Goal: Use online tool/utility: Utilize a website feature to perform a specific function

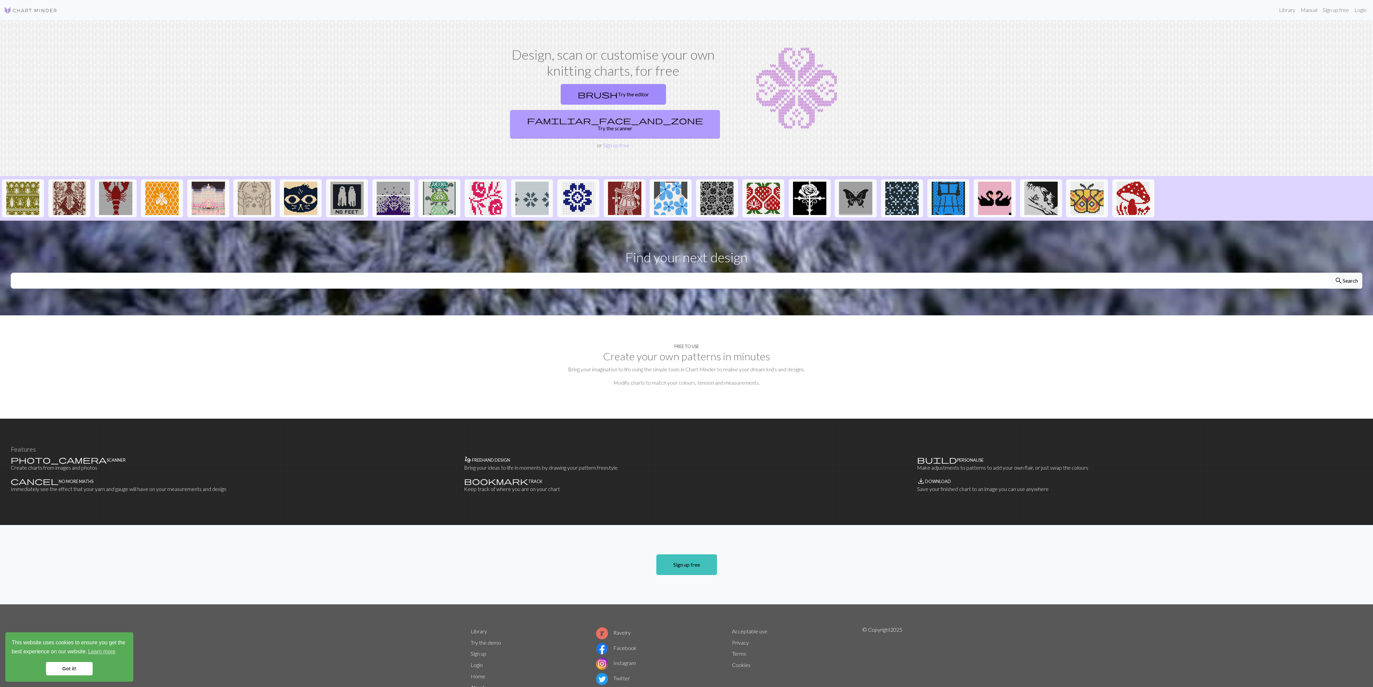
click at [660, 110] on link "familiar_face_and_zone Try the scanner" at bounding box center [615, 124] width 210 height 29
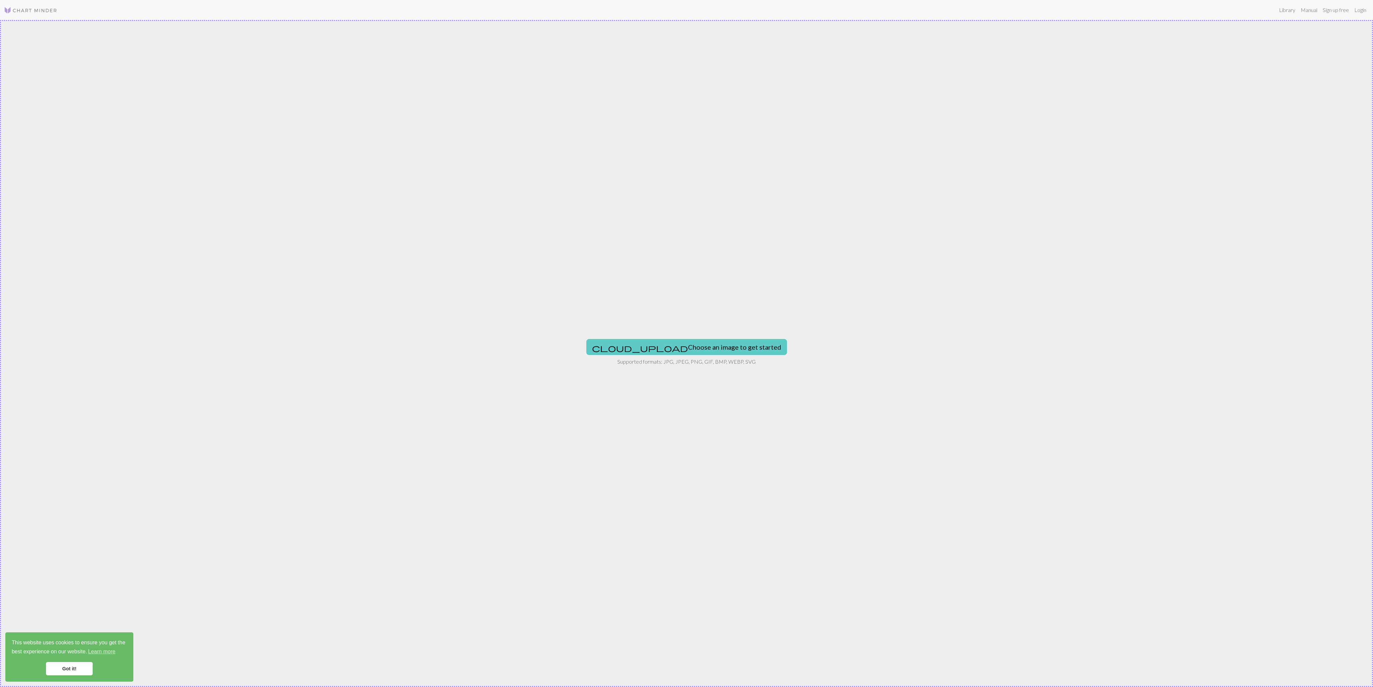
click at [719, 348] on button "cloud_upload Choose an image to get started" at bounding box center [686, 347] width 201 height 16
click at [653, 344] on button "cloud_upload Choose an image to get started" at bounding box center [686, 347] width 201 height 16
type input "C:\fakepath\e5fad875-943e-4e0b-abd1-1dc079b8575e.png"
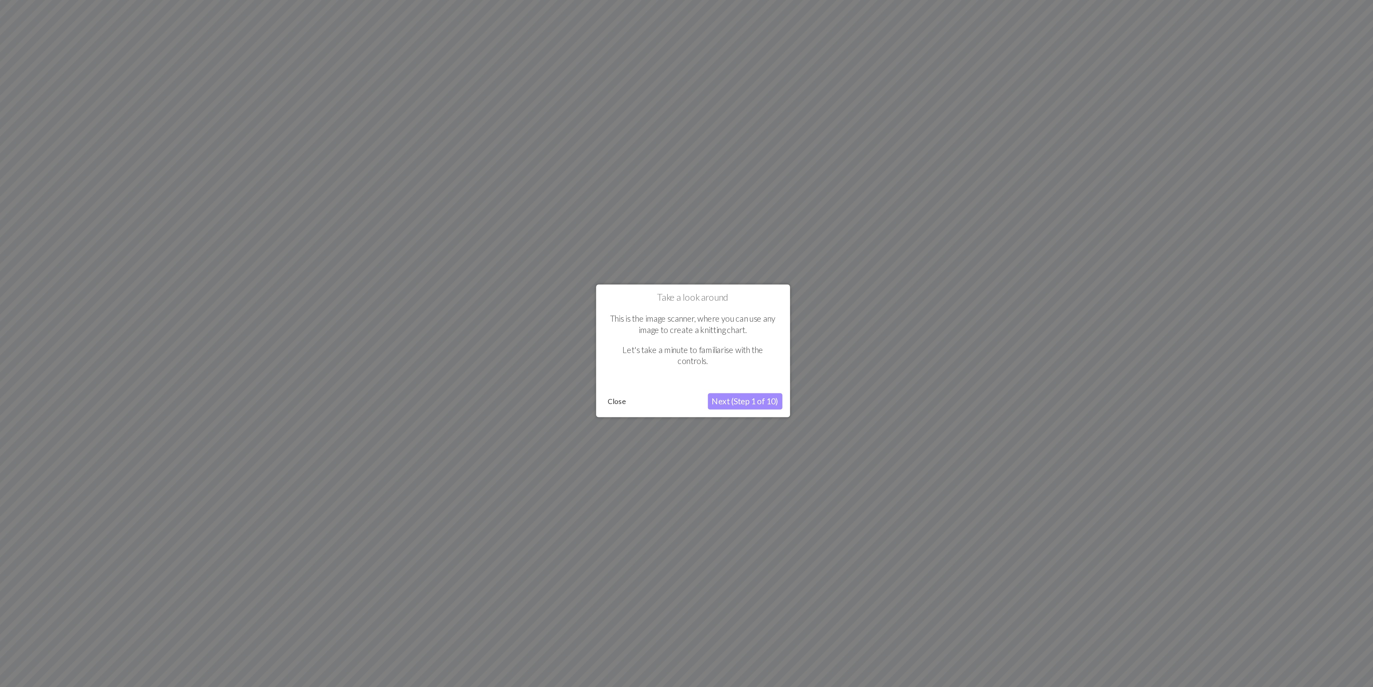
click at [708, 375] on button "Next (Step 1 of 10)" at bounding box center [721, 376] width 49 height 11
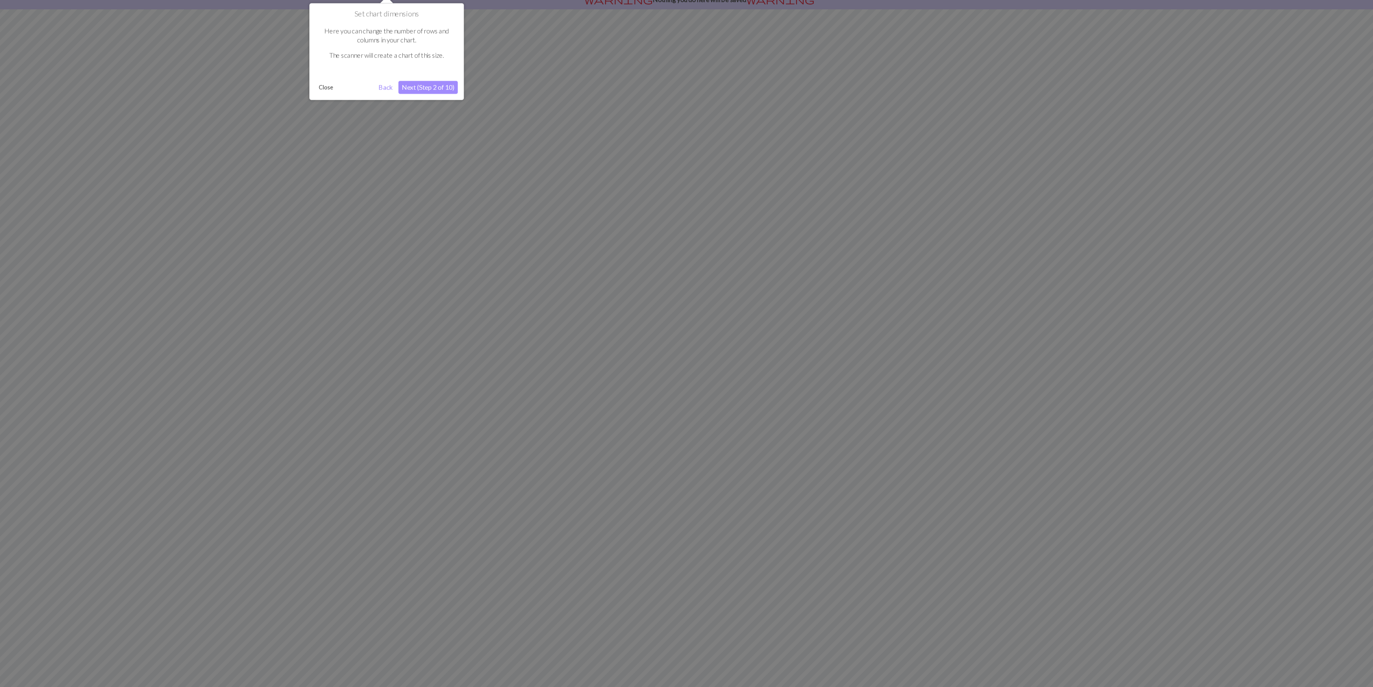
click at [474, 120] on button "Next (Step 2 of 10)" at bounding box center [464, 116] width 49 height 11
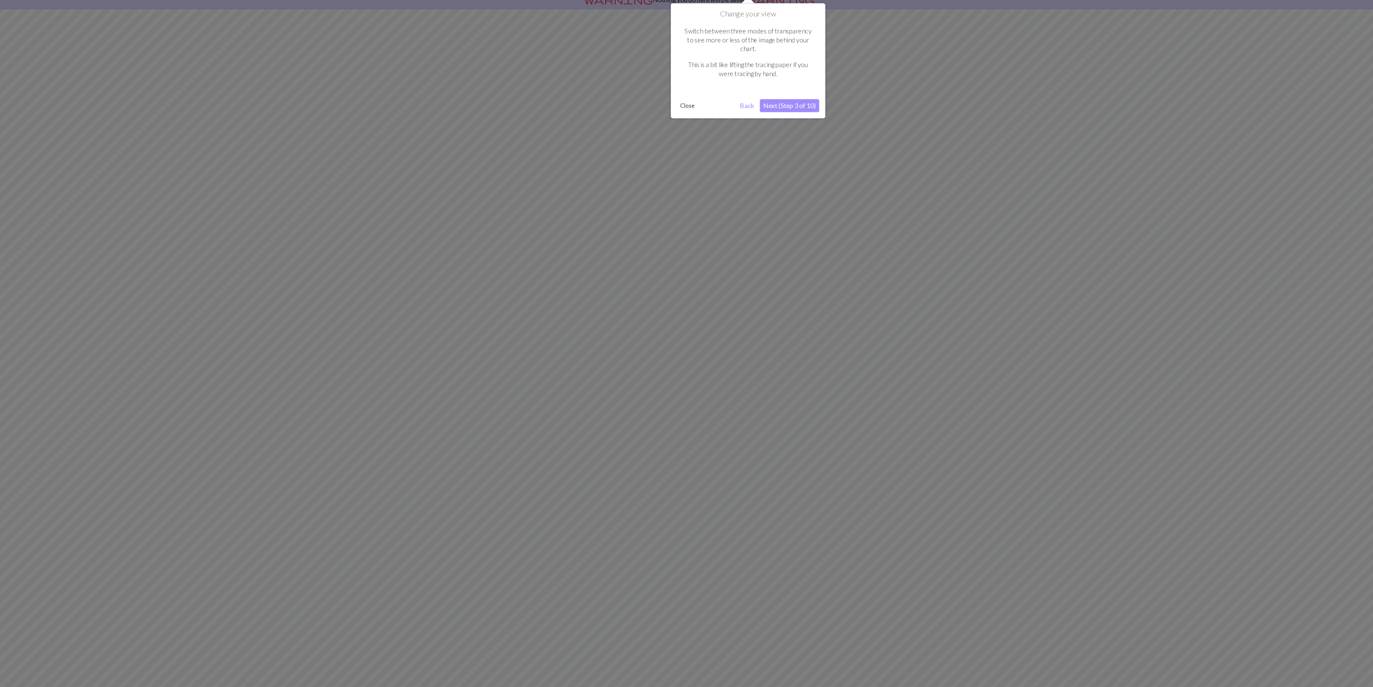
click at [758, 126] on button "Next (Step 3 of 10)" at bounding box center [760, 131] width 49 height 11
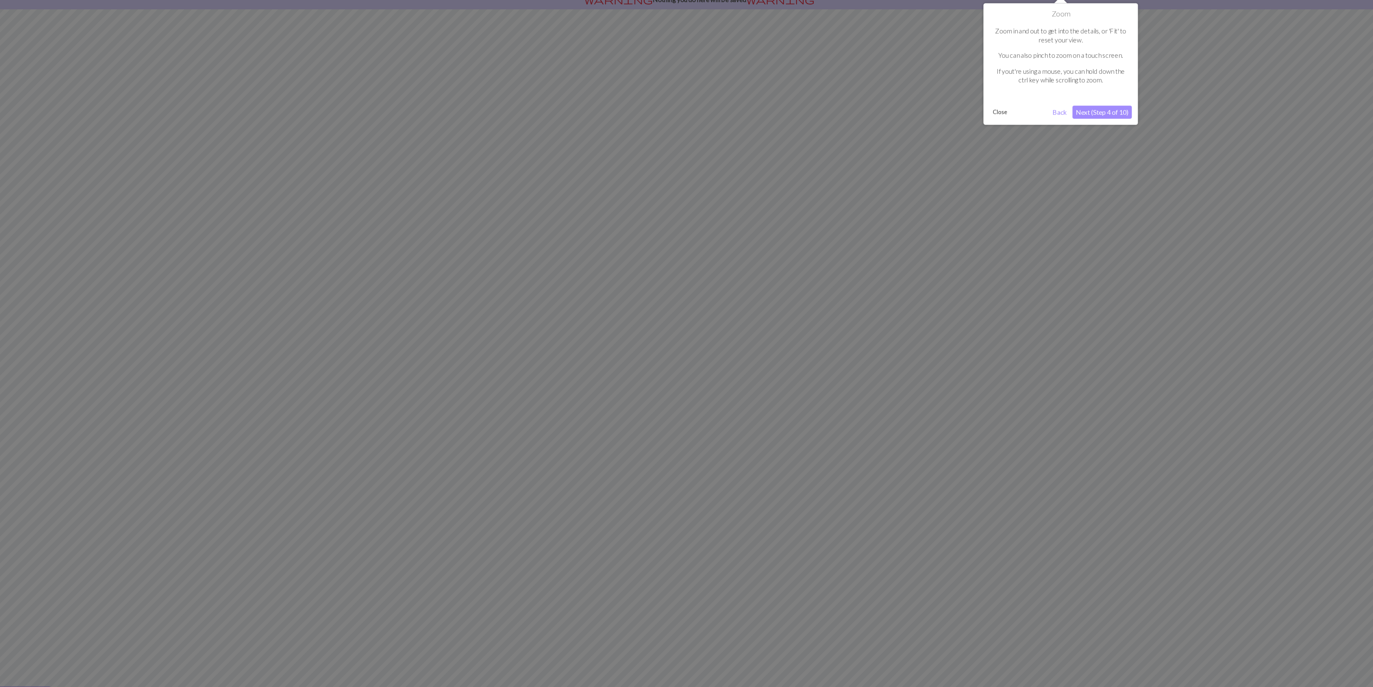
click at [1011, 134] on button "Next (Step 4 of 10)" at bounding box center [1017, 137] width 49 height 11
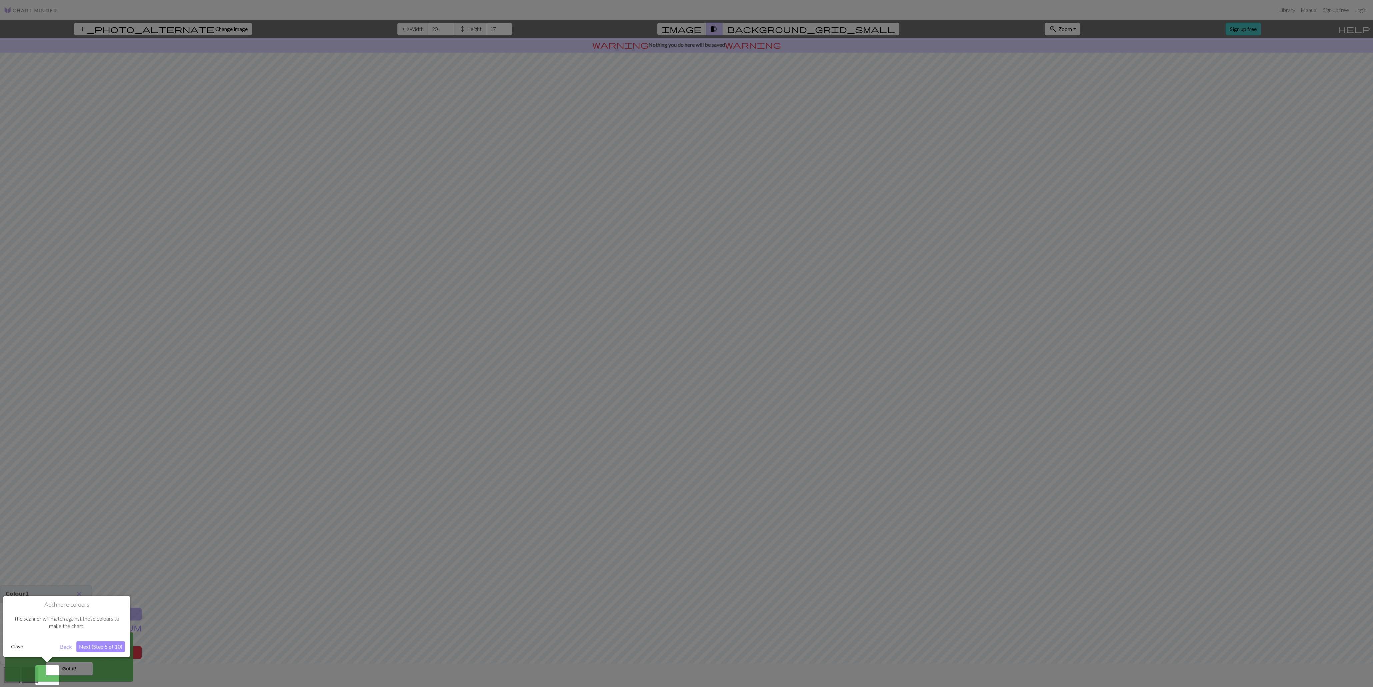
click at [105, 639] on div "Add more colours The scanner will match against these colours to make the chart…" at bounding box center [66, 626] width 127 height 61
click at [105, 644] on button "Next (Step 5 of 10)" at bounding box center [100, 646] width 49 height 11
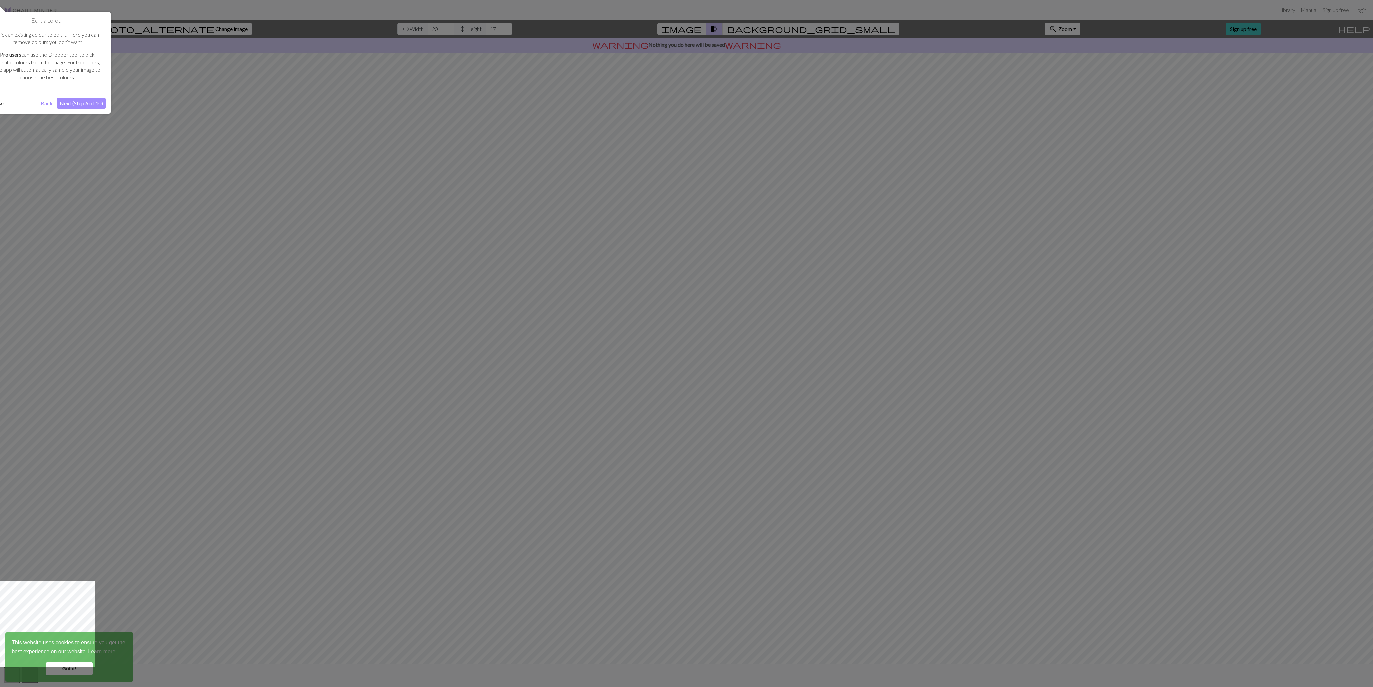
click at [91, 100] on button "Next (Step 6 of 10)" at bounding box center [81, 103] width 49 height 11
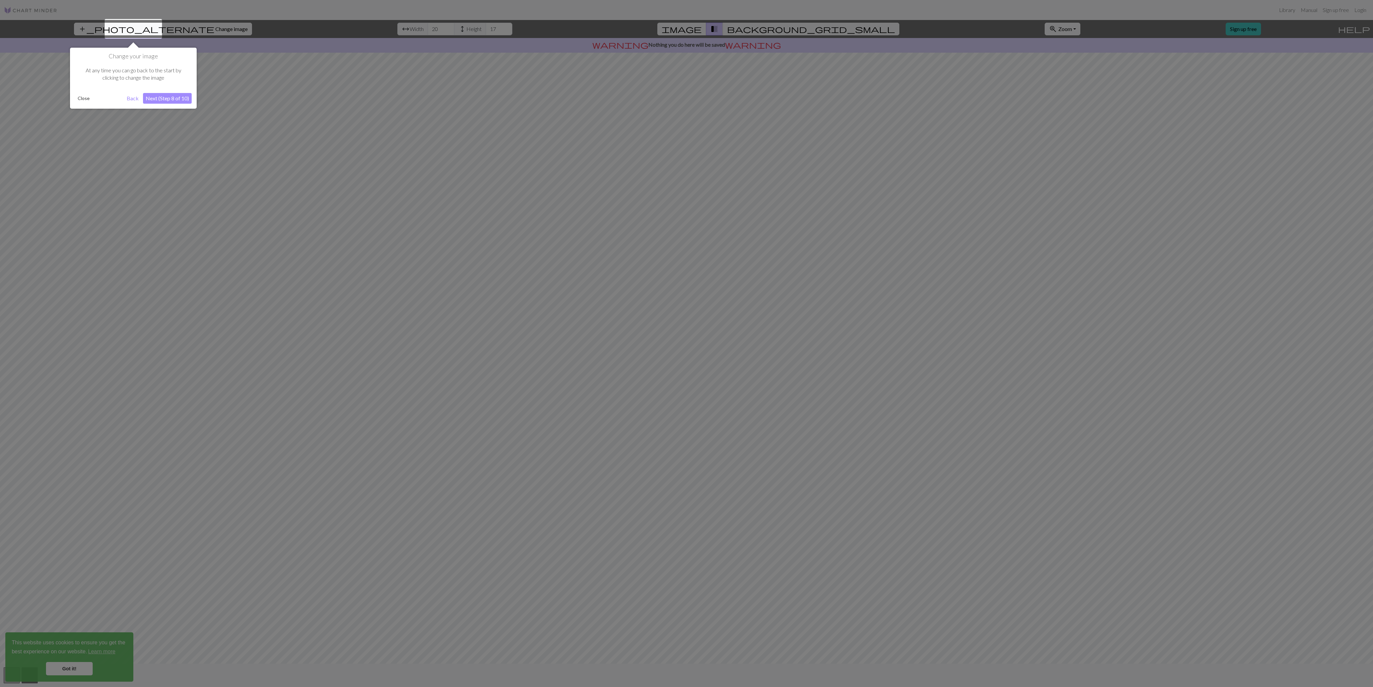
click at [164, 94] on button "Next (Step 8 of 10)" at bounding box center [167, 98] width 49 height 11
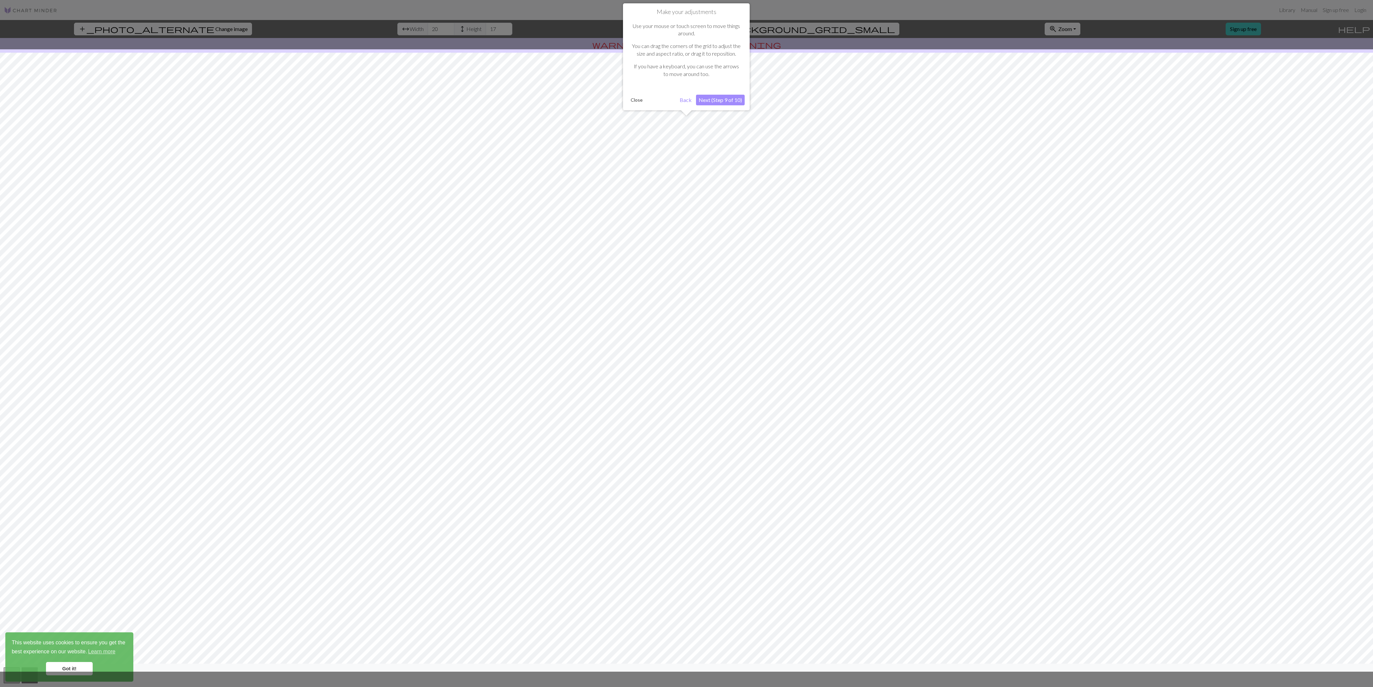
click at [636, 95] on button "Close" at bounding box center [636, 100] width 17 height 10
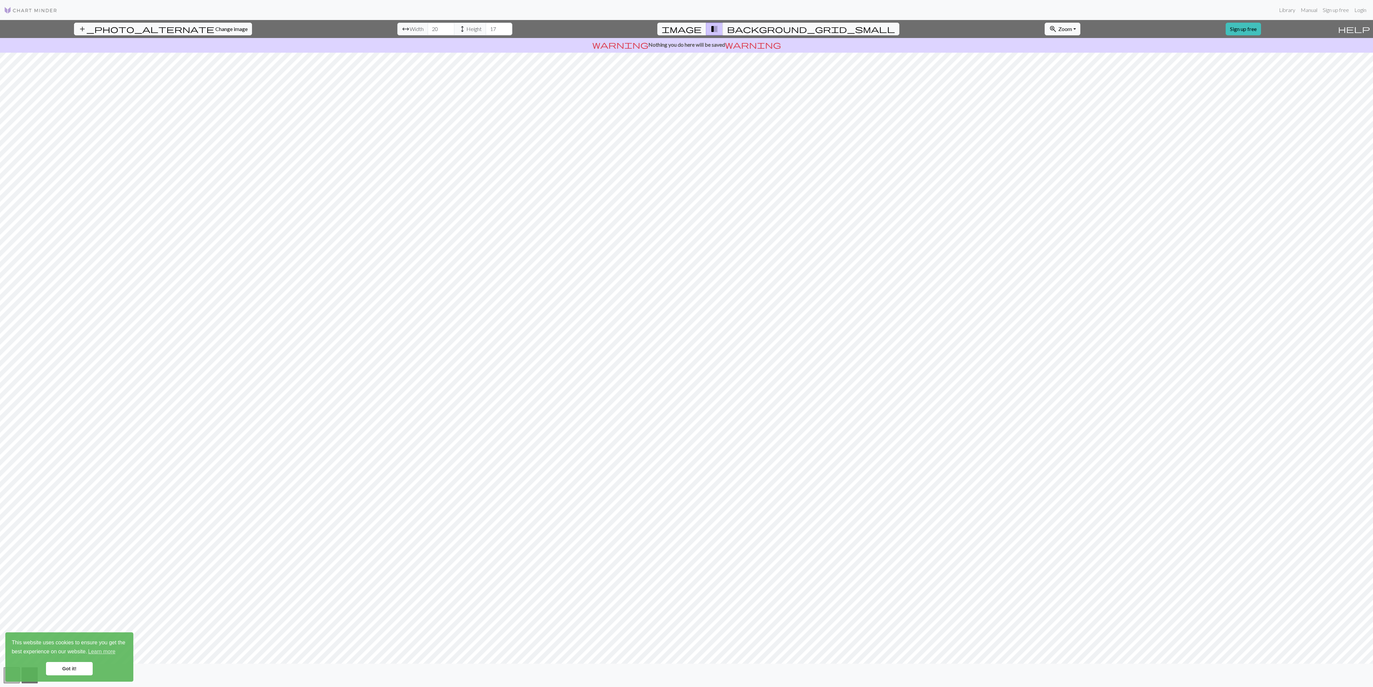
click at [84, 671] on link "Got it!" at bounding box center [69, 668] width 47 height 13
click at [158, 28] on button "add_photo_alternate Change image" at bounding box center [163, 29] width 178 height 13
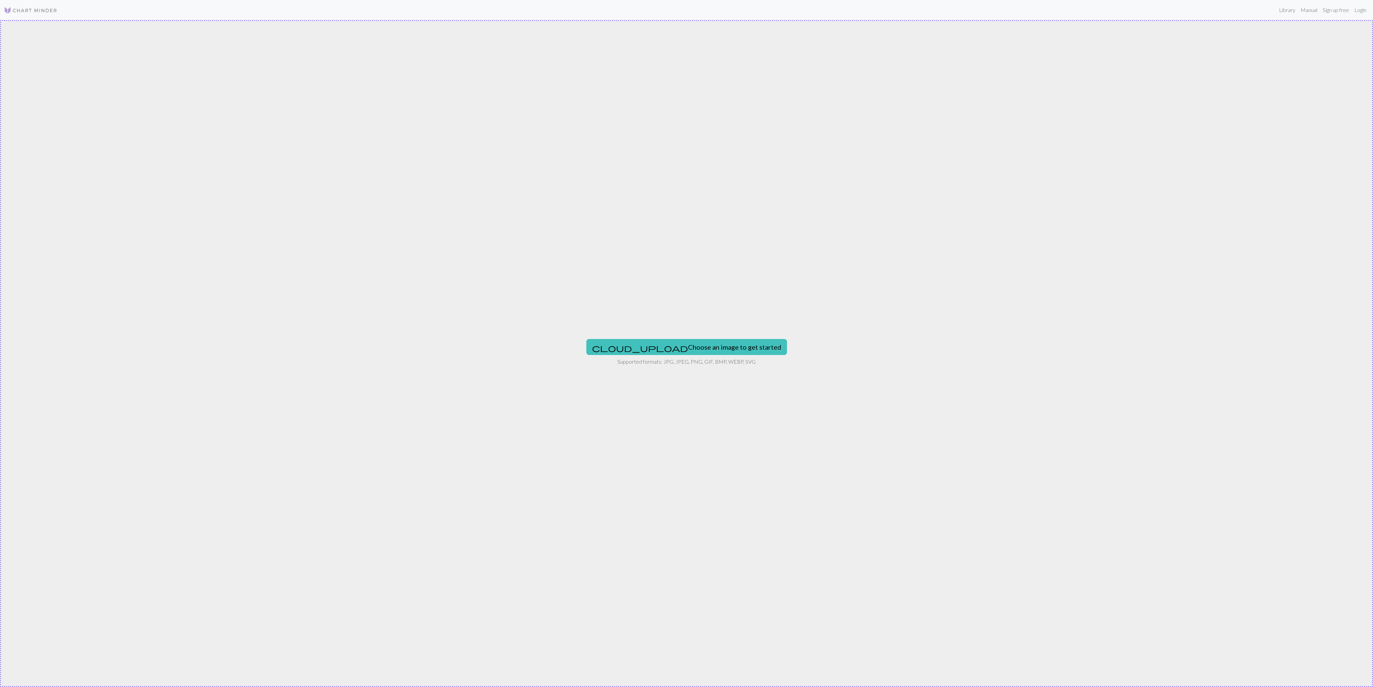
click at [674, 337] on div "cloud_upload Choose an image to get started Supported formats: JPG, JPEG, PNG, …" at bounding box center [686, 353] width 1373 height 667
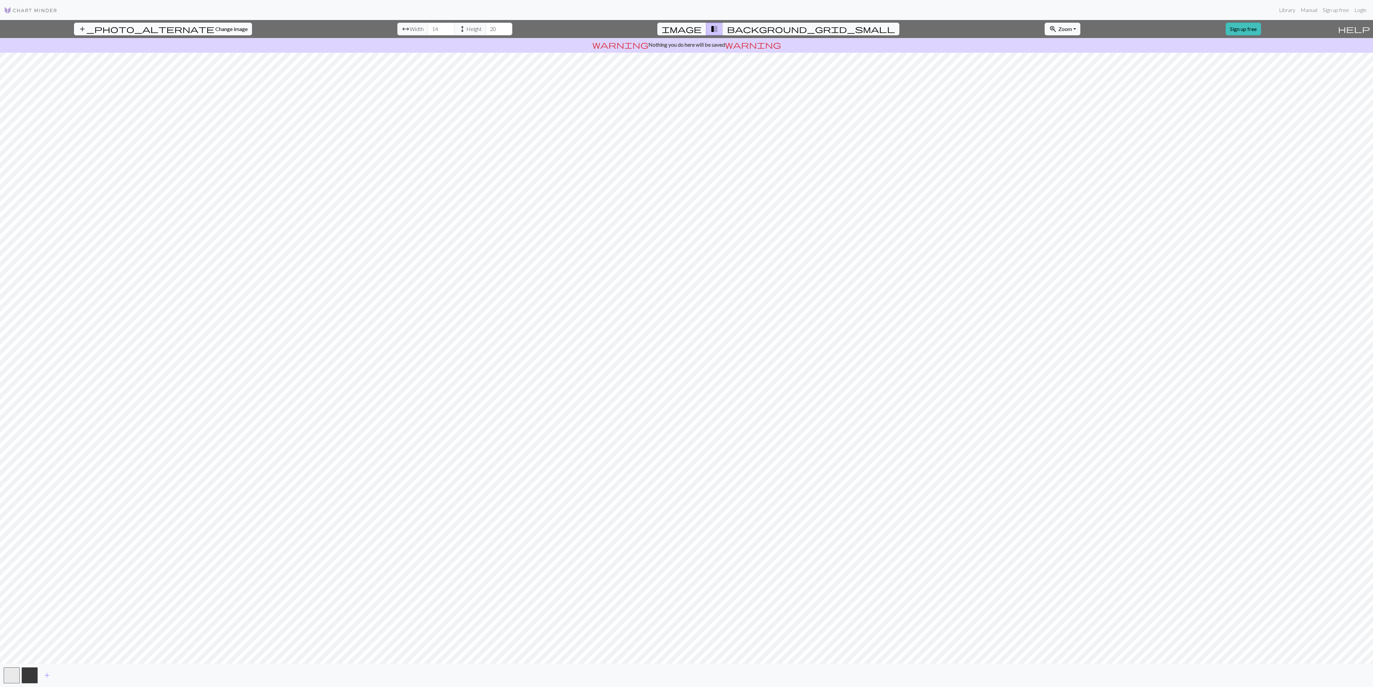
click at [142, 32] on button "add_photo_alternate Change image" at bounding box center [163, 29] width 178 height 13
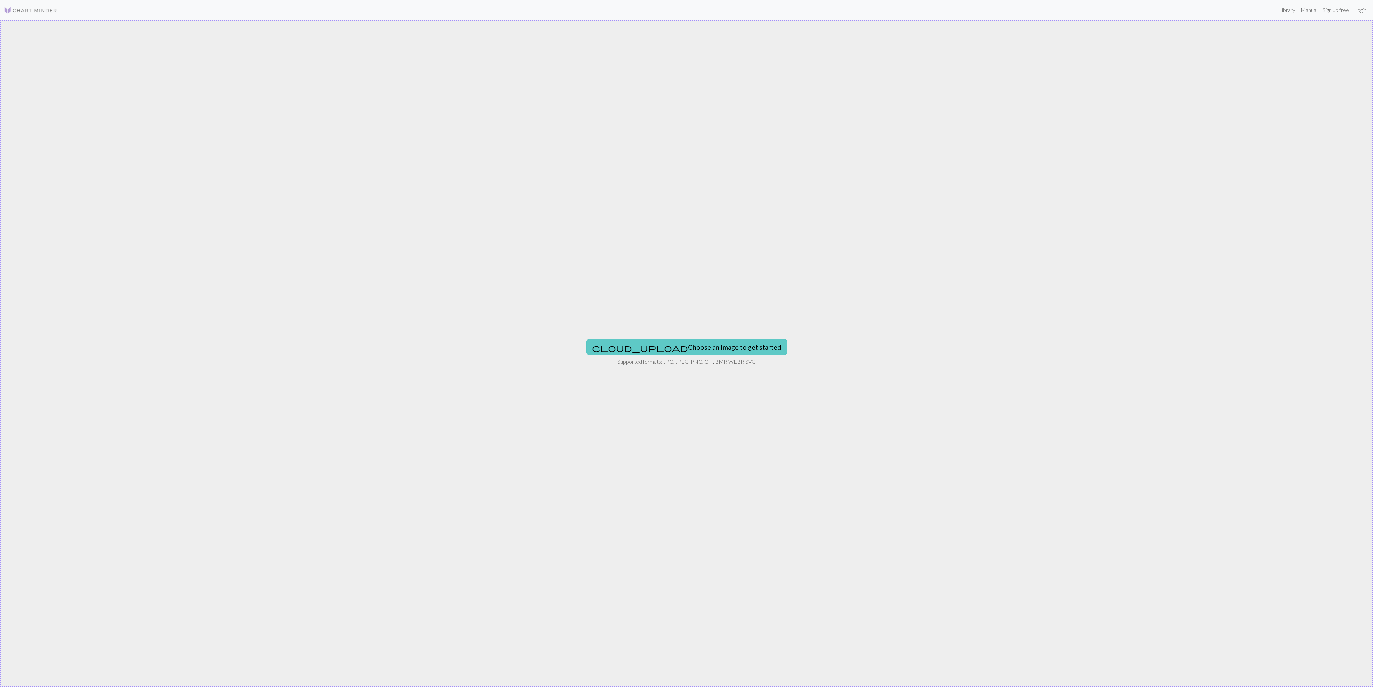
click at [687, 354] on button "cloud_upload Choose an image to get started" at bounding box center [686, 347] width 201 height 16
type input "C:\fakepath\Screenshot [DATE] 6.08.11 PM-1.png"
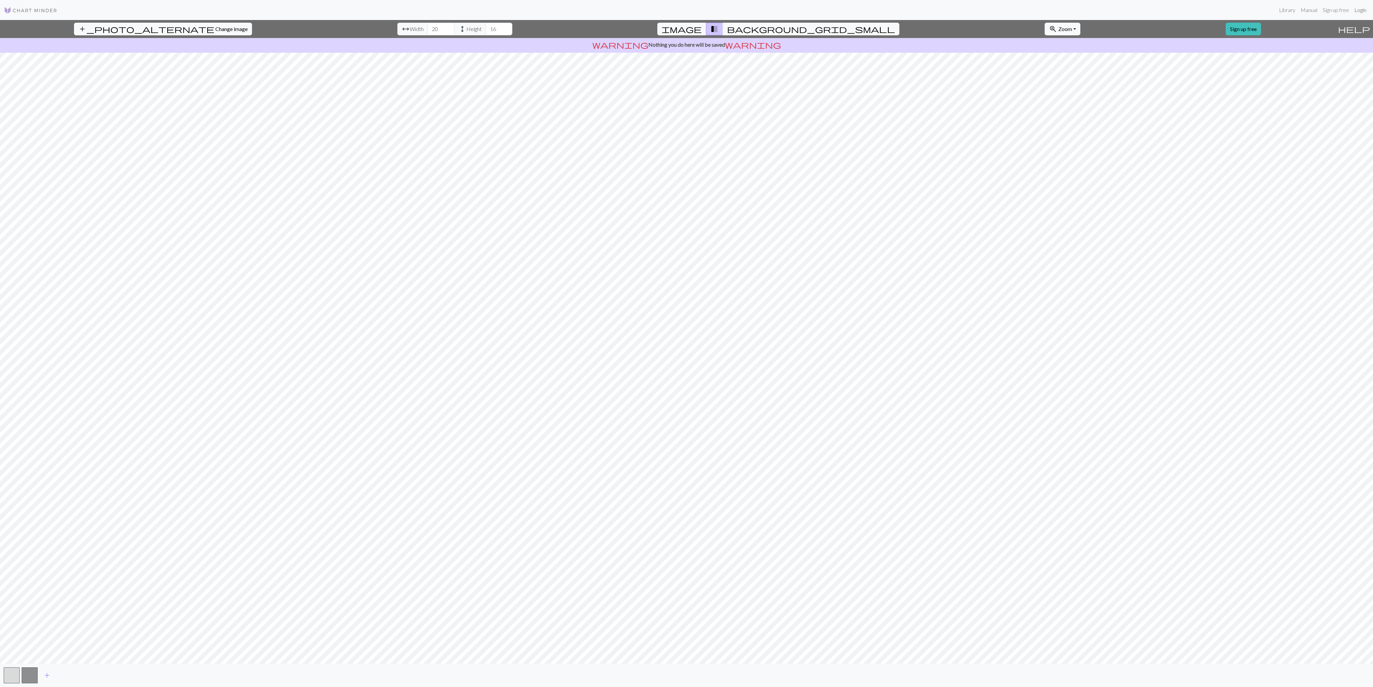
click at [1361, 7] on link "Login" at bounding box center [1360, 9] width 17 height 13
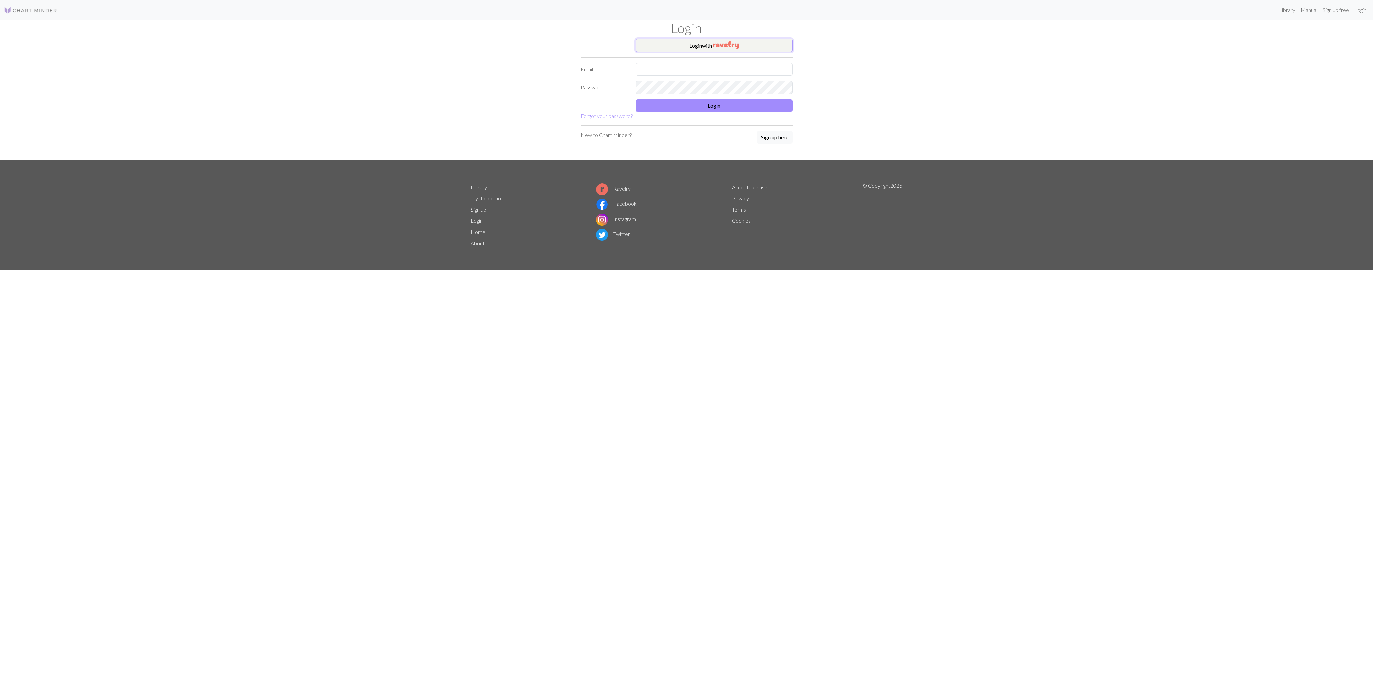
click at [747, 48] on button "Login with" at bounding box center [714, 45] width 157 height 13
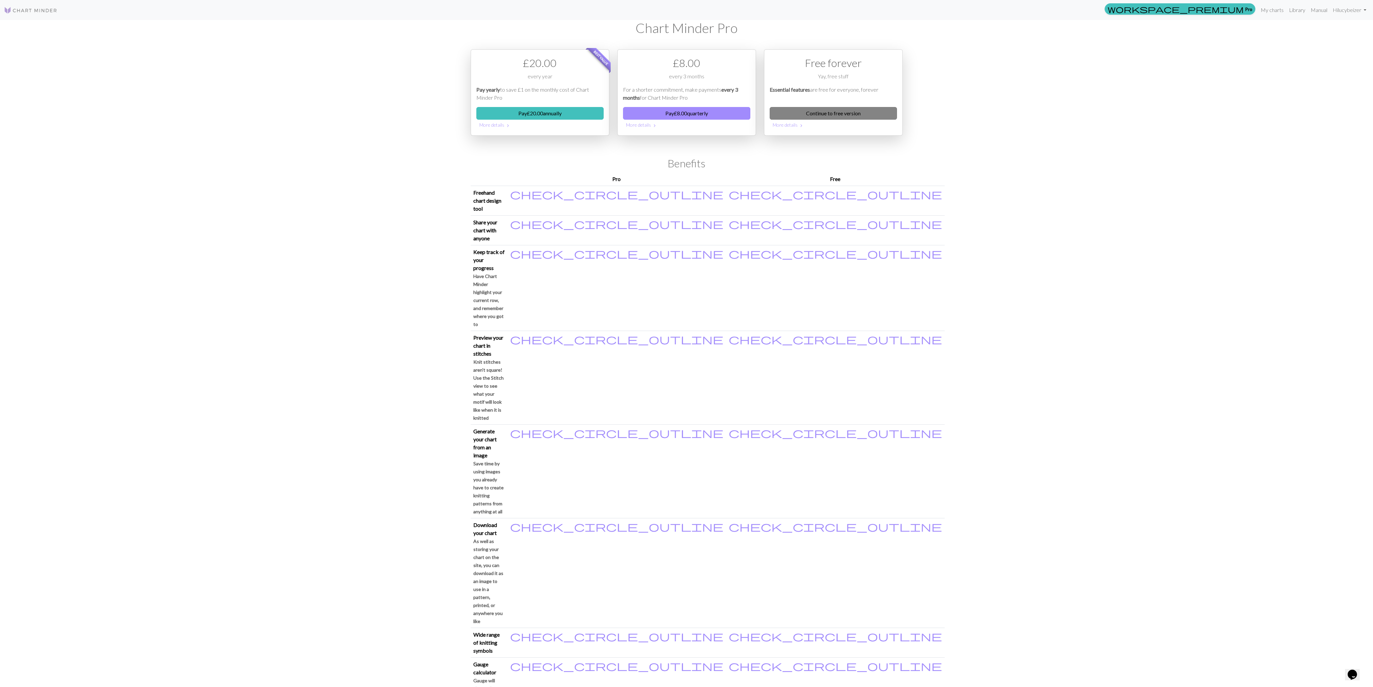
click at [872, 114] on link "Continue to free version" at bounding box center [833, 113] width 127 height 13
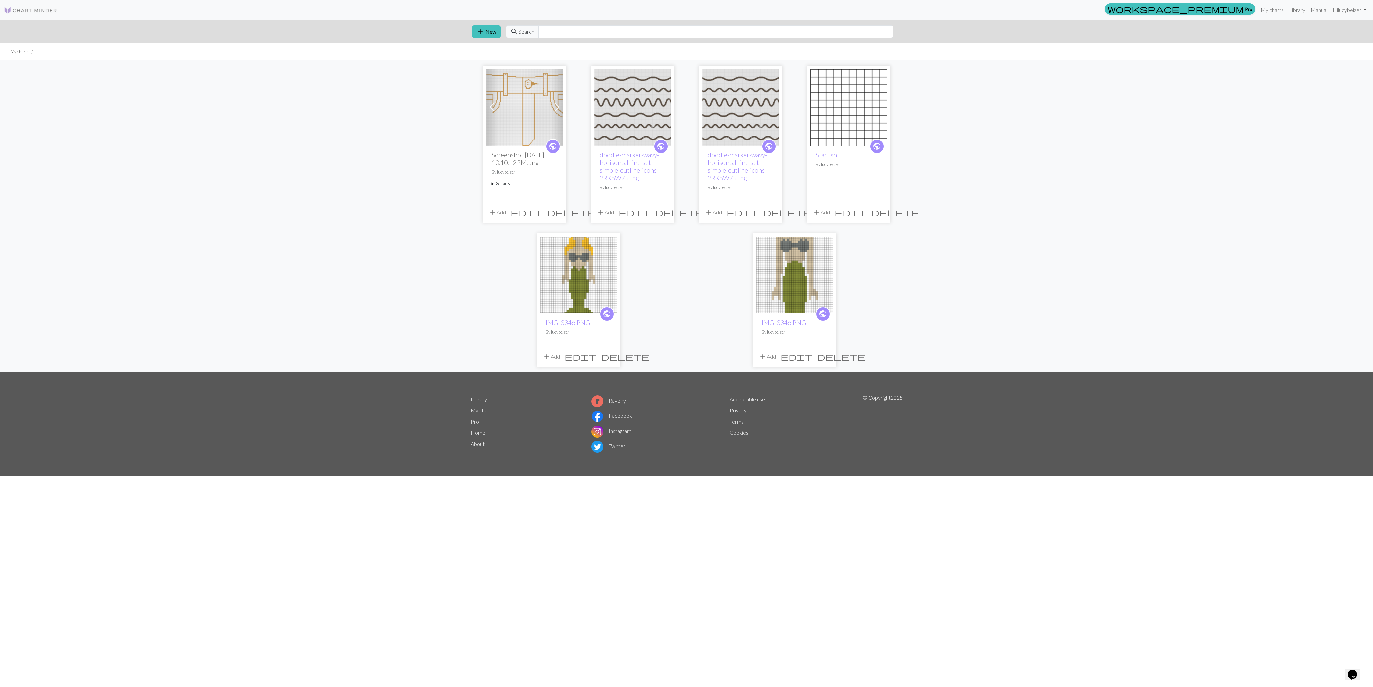
click at [485, 39] on div "add New search Search" at bounding box center [687, 31] width 440 height 23
click at [486, 30] on button "add New" at bounding box center [486, 31] width 29 height 13
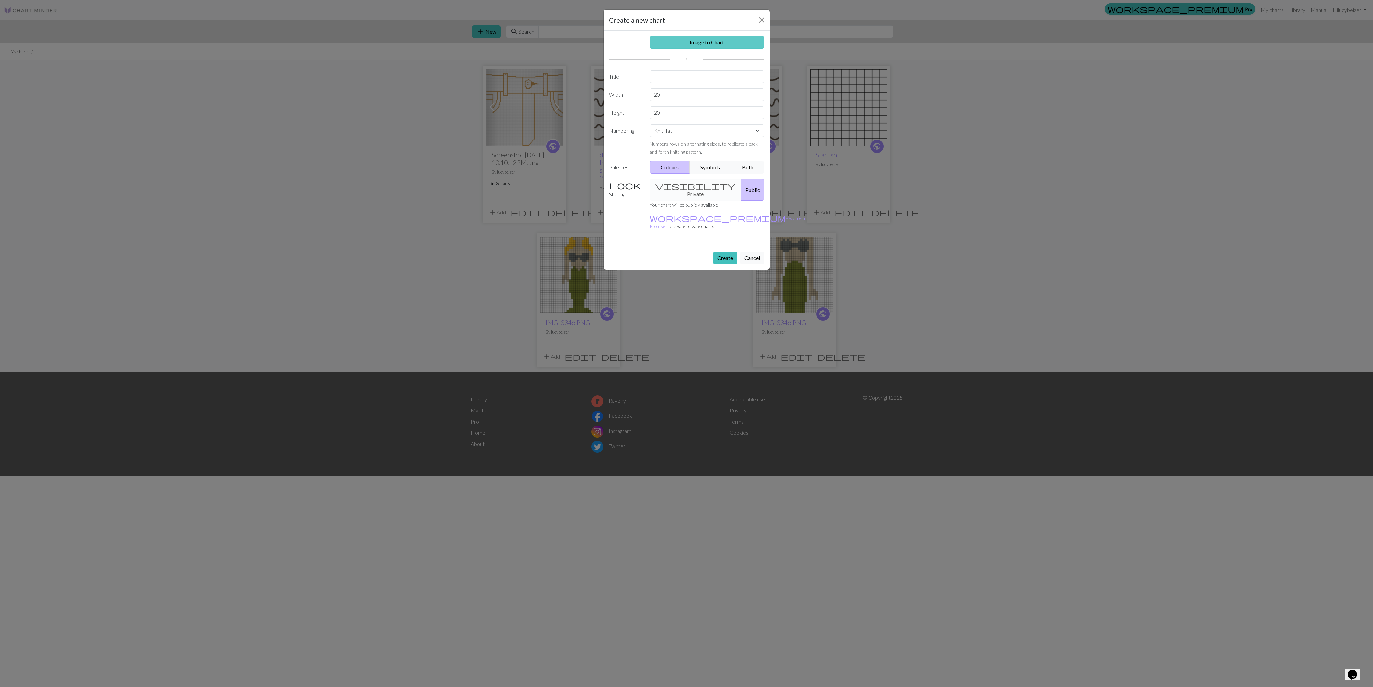
click at [708, 41] on link "Image to Chart" at bounding box center [707, 42] width 115 height 13
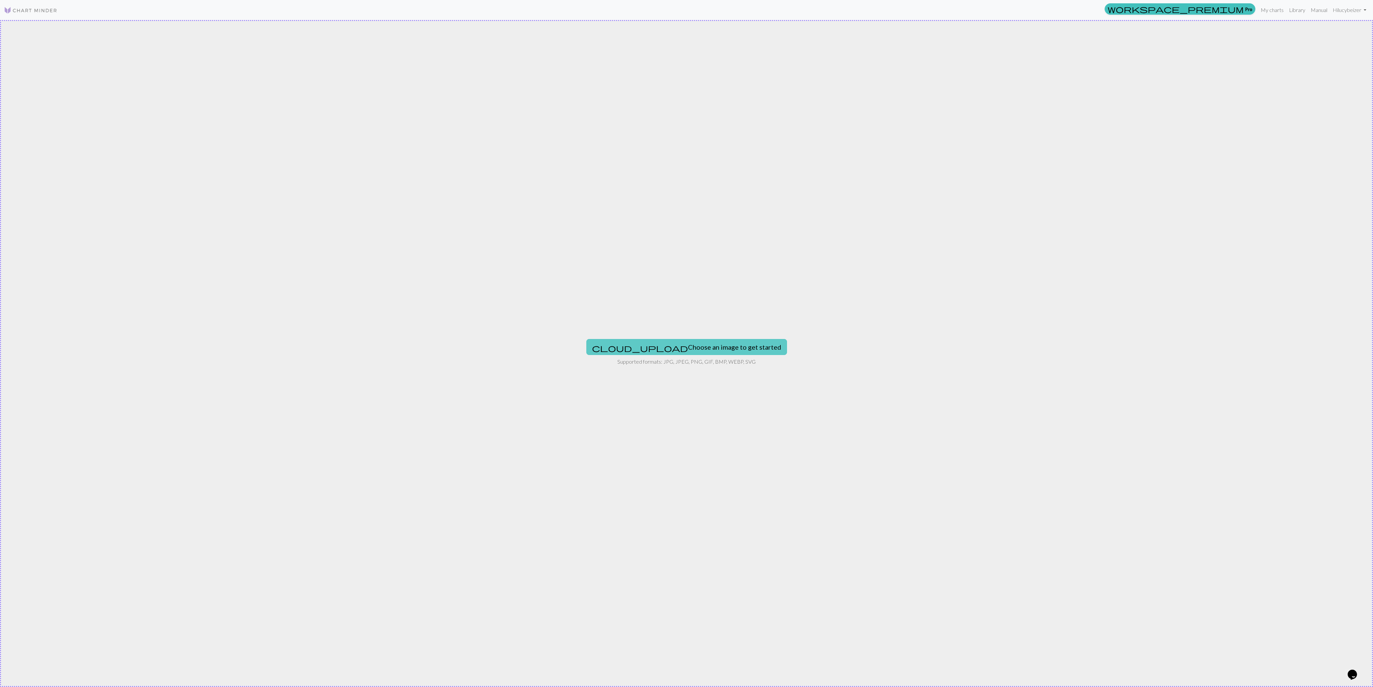
click at [672, 340] on button "cloud_upload Choose an image to get started" at bounding box center [686, 347] width 201 height 16
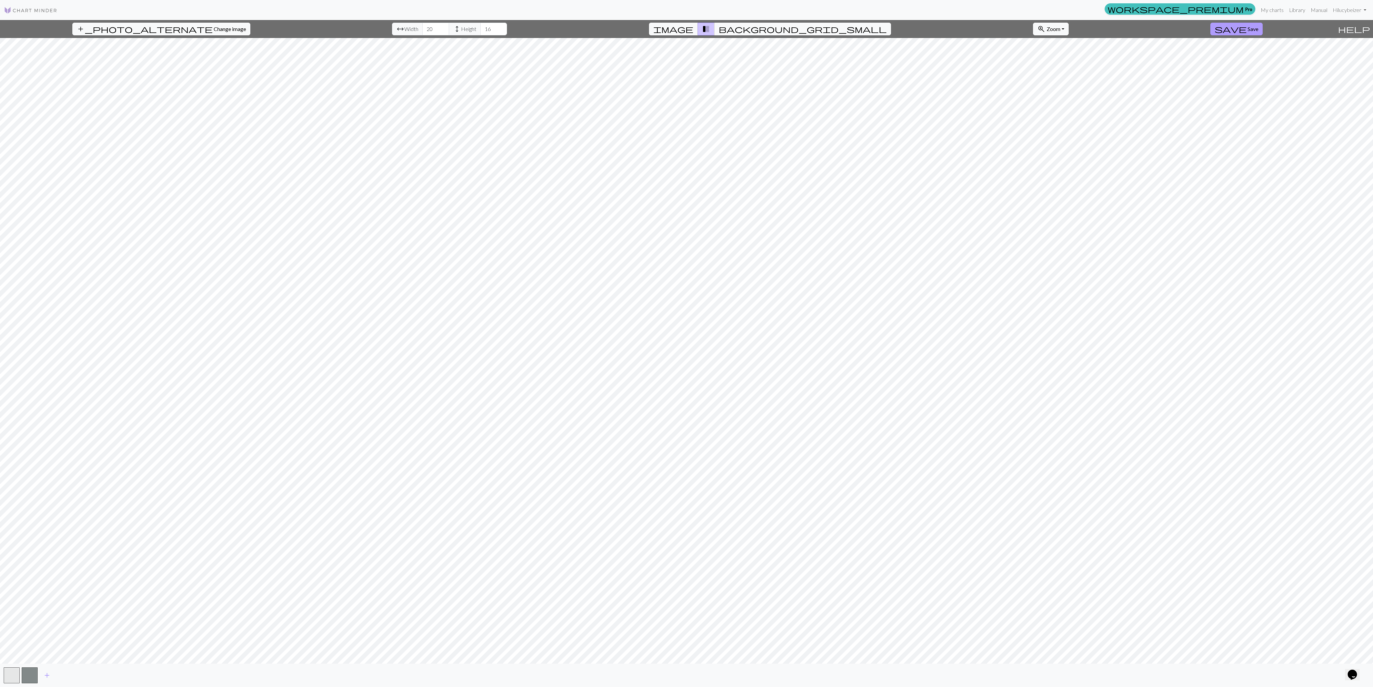
click at [1231, 31] on span "save" at bounding box center [1231, 28] width 32 height 9
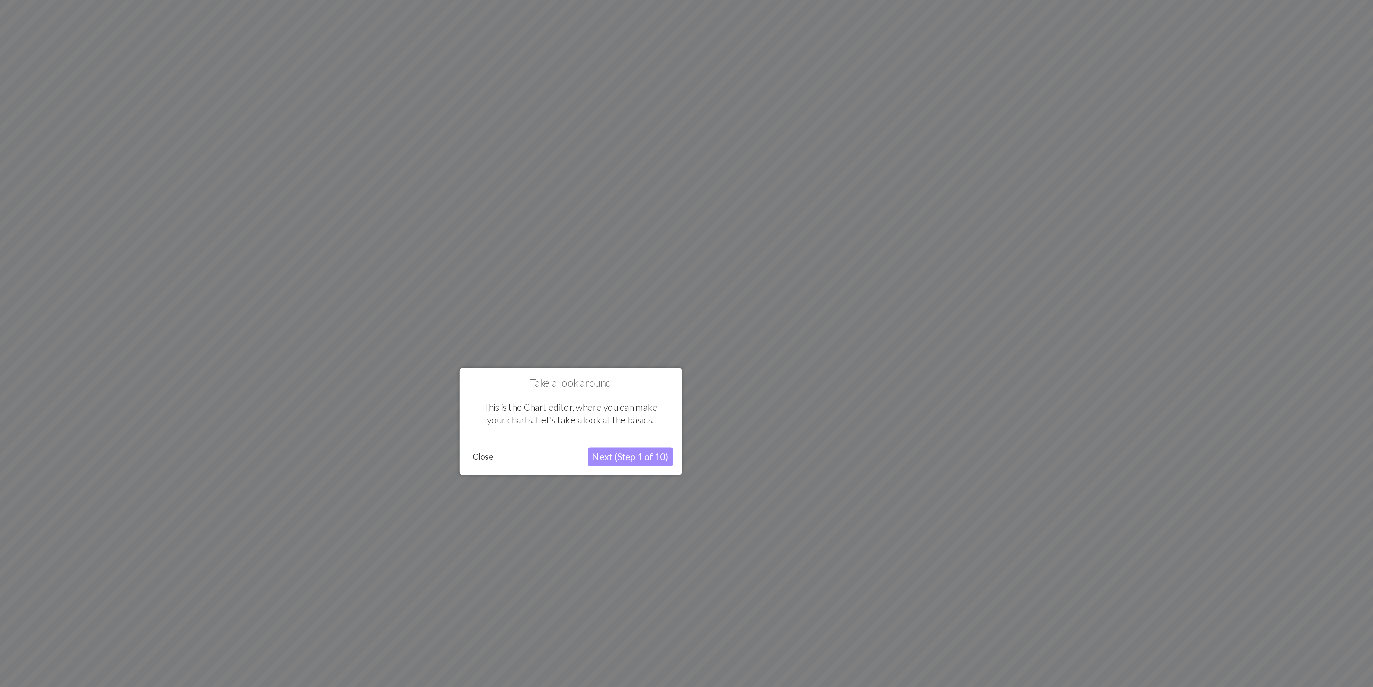
click at [720, 368] on button "Next (Step 1 of 10)" at bounding box center [721, 363] width 49 height 11
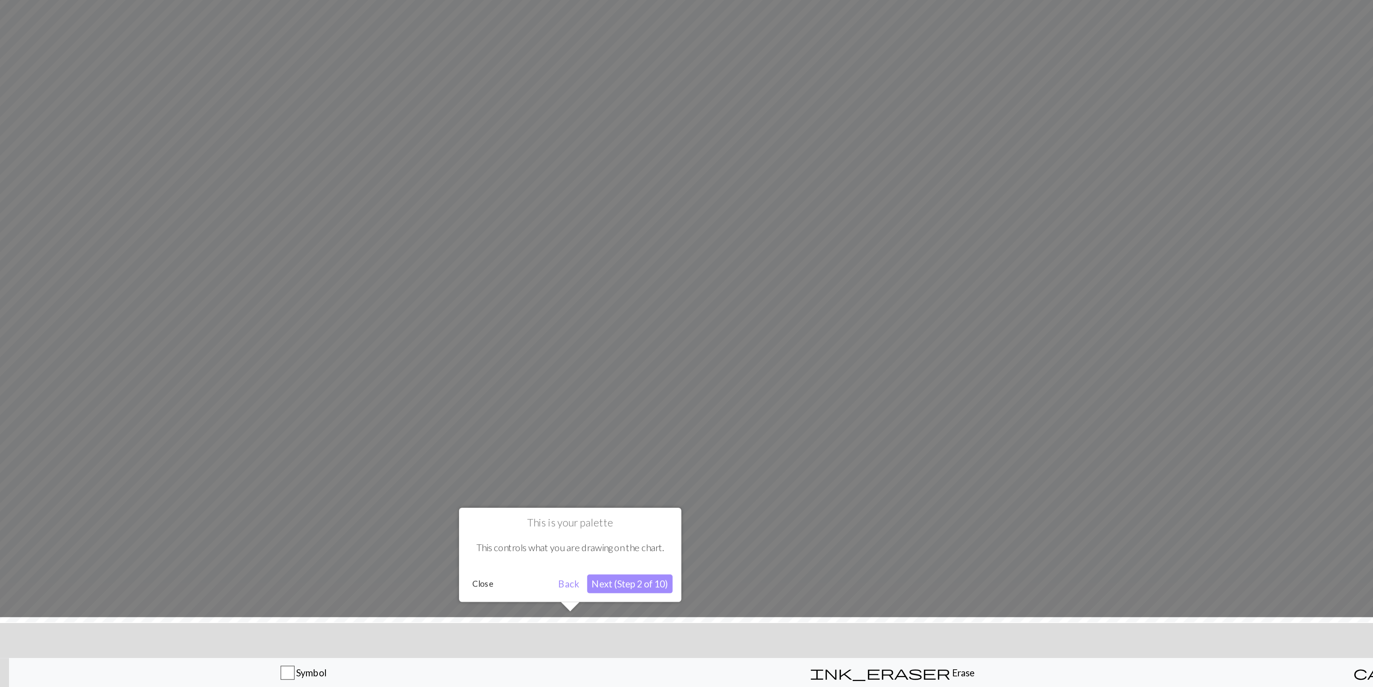
click at [726, 627] on button "Next (Step 2 of 10)" at bounding box center [720, 628] width 49 height 11
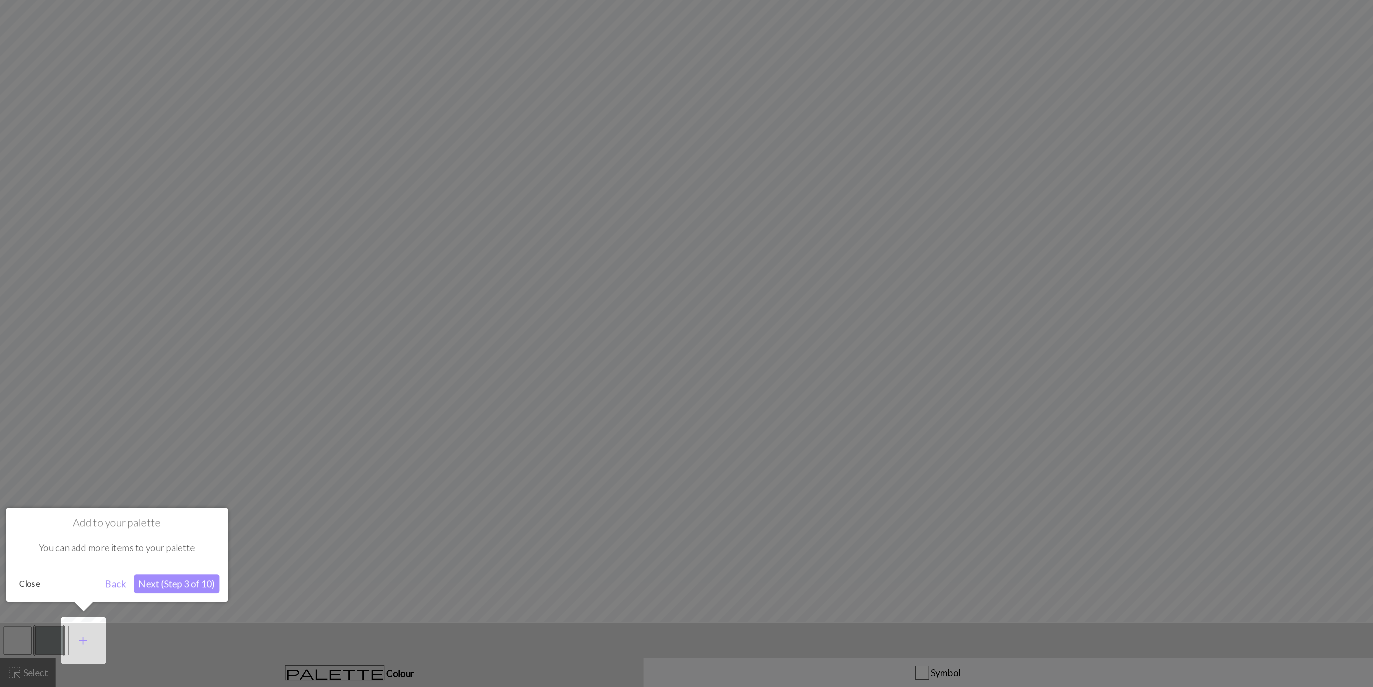
click at [15, 626] on button "Close" at bounding box center [16, 628] width 17 height 10
